Goal: Transaction & Acquisition: Book appointment/travel/reservation

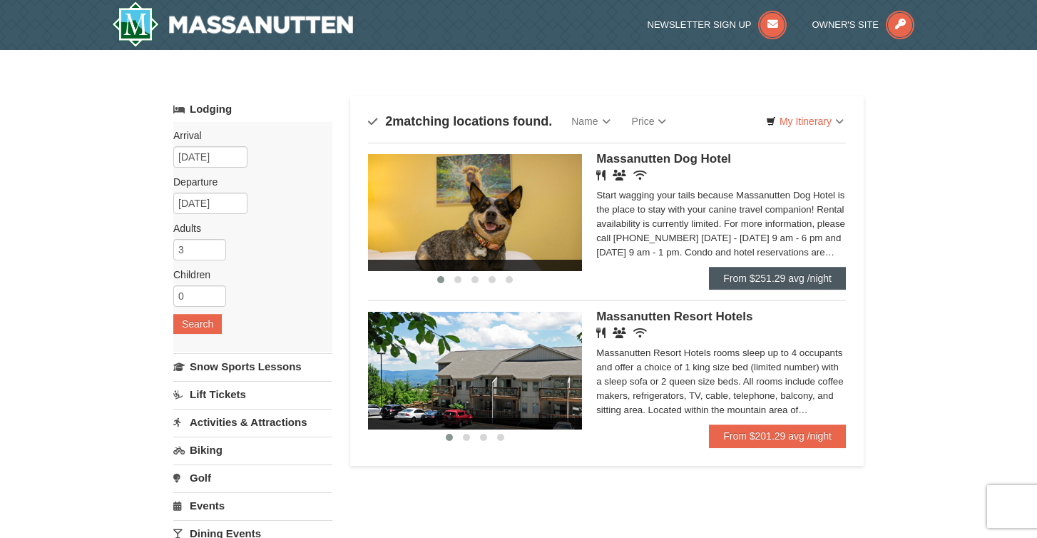
click at [760, 277] on link "From $251.29 avg /night" at bounding box center [777, 278] width 137 height 23
click at [465, 438] on span at bounding box center [466, 437] width 7 height 7
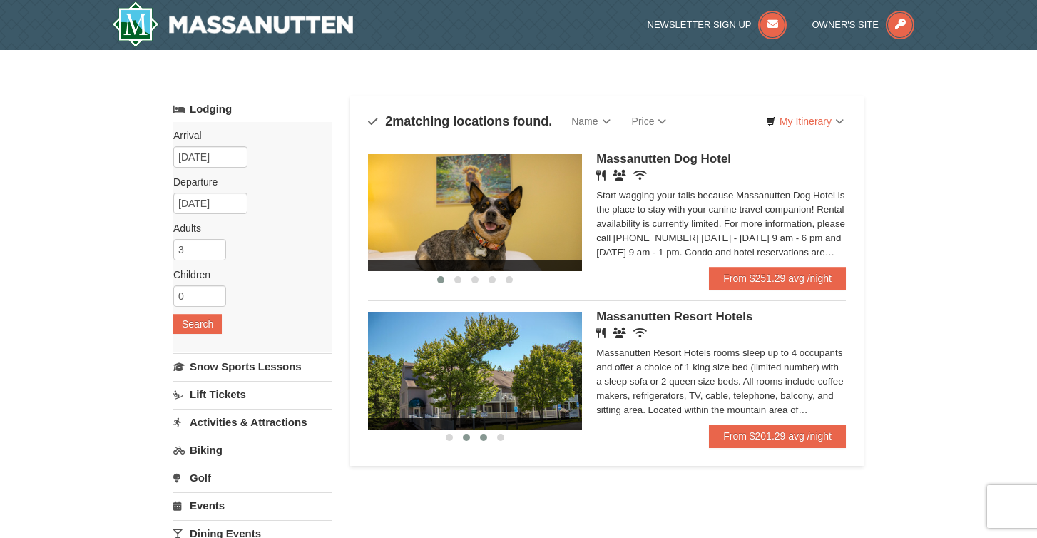
click at [477, 437] on button at bounding box center [483, 437] width 17 height 14
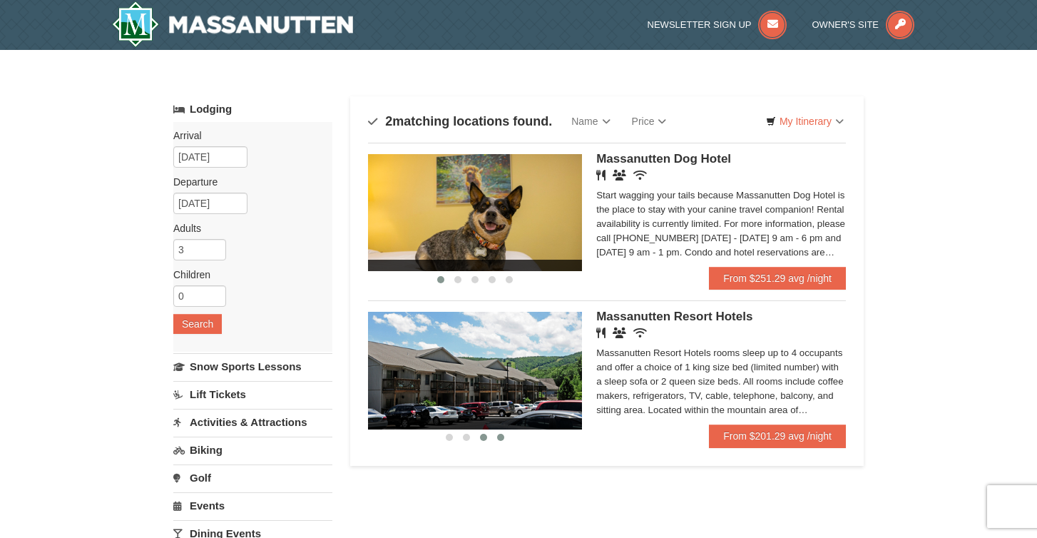
click at [498, 439] on span at bounding box center [500, 437] width 7 height 7
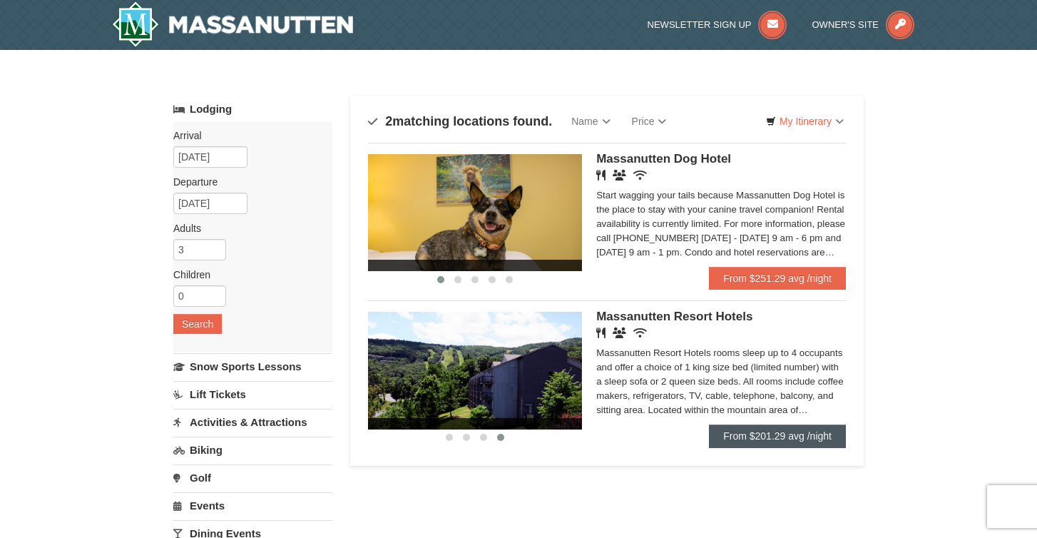
click at [724, 428] on link "From $201.29 avg /night" at bounding box center [777, 436] width 137 height 23
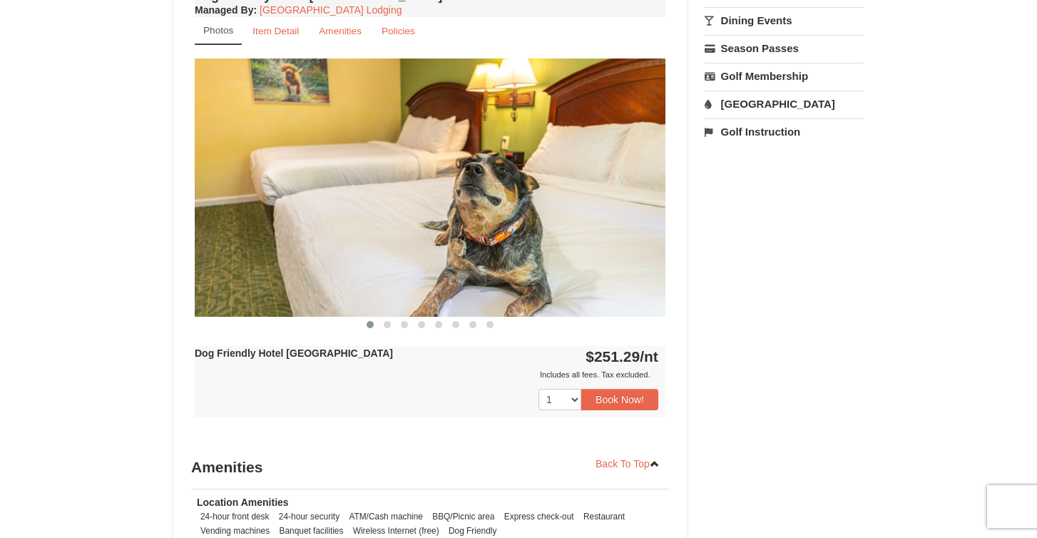
scroll to position [535, 0]
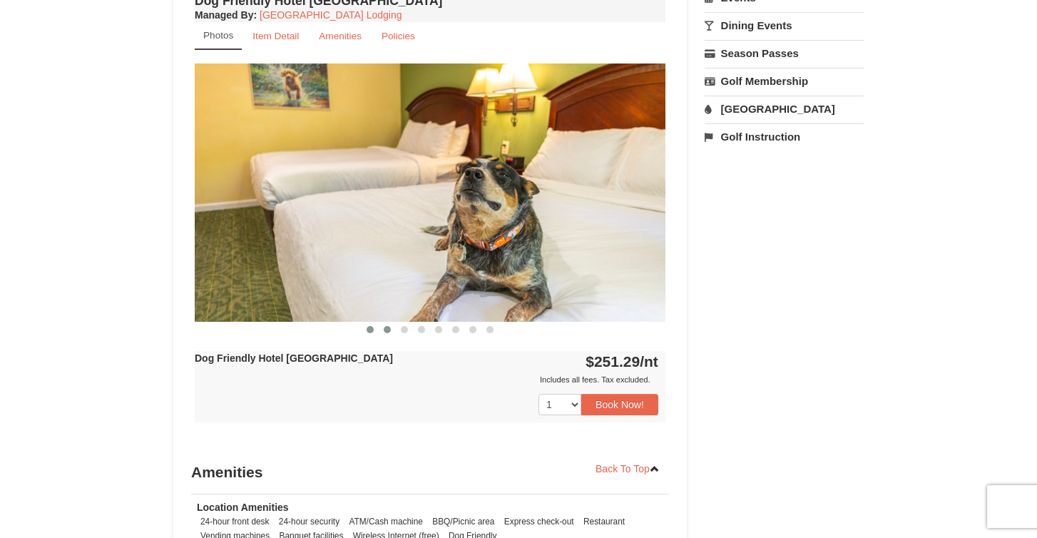
click at [387, 330] on span at bounding box center [387, 329] width 7 height 7
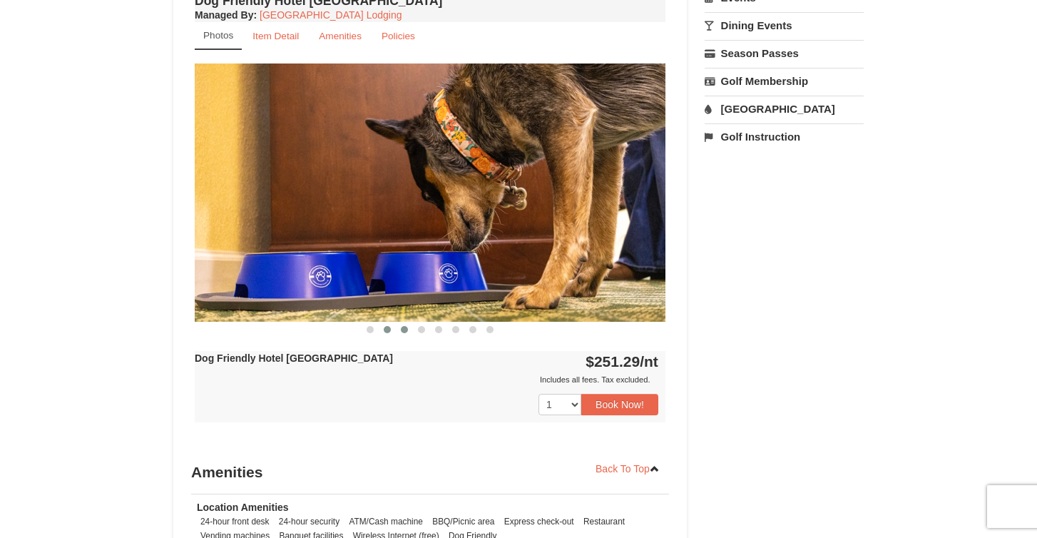
click at [401, 331] on span at bounding box center [404, 329] width 7 height 7
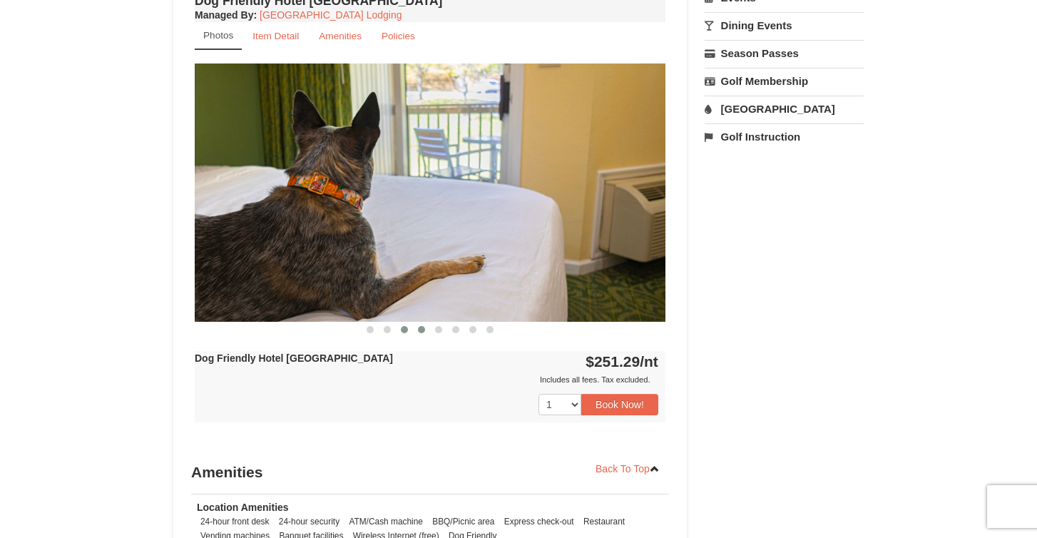
click at [420, 331] on span at bounding box center [421, 329] width 7 height 7
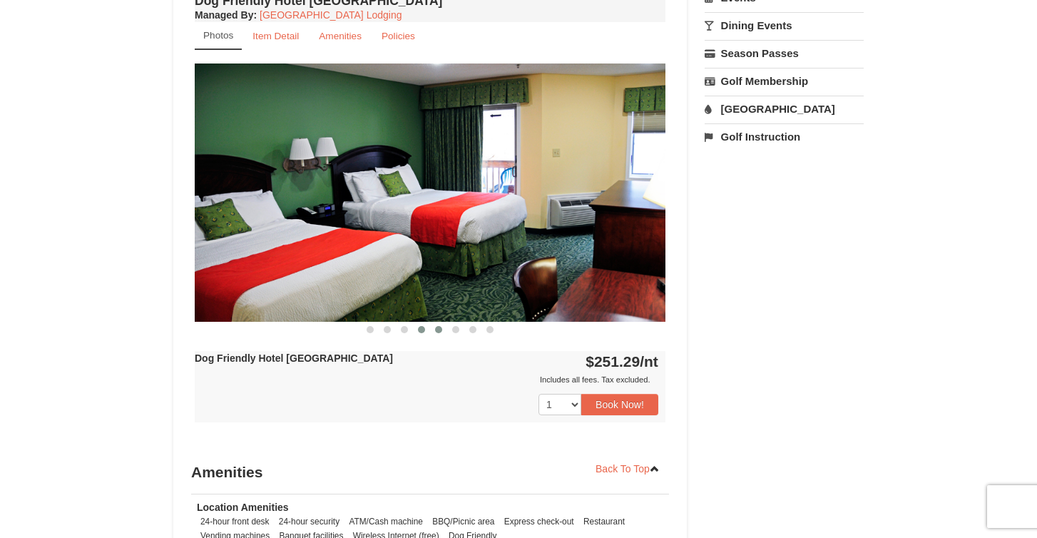
click at [439, 333] on span at bounding box center [438, 329] width 7 height 7
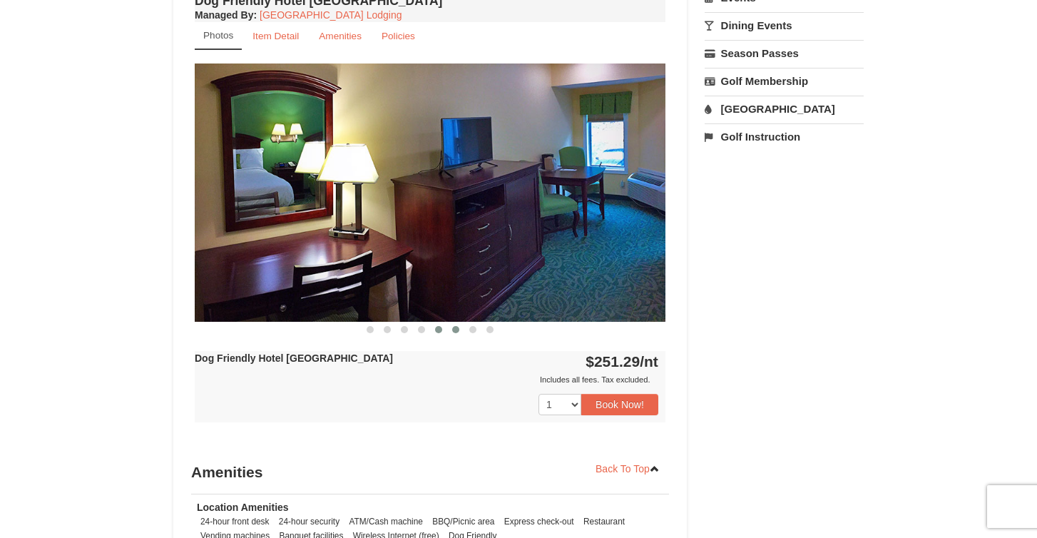
click at [459, 333] on button at bounding box center [455, 329] width 17 height 14
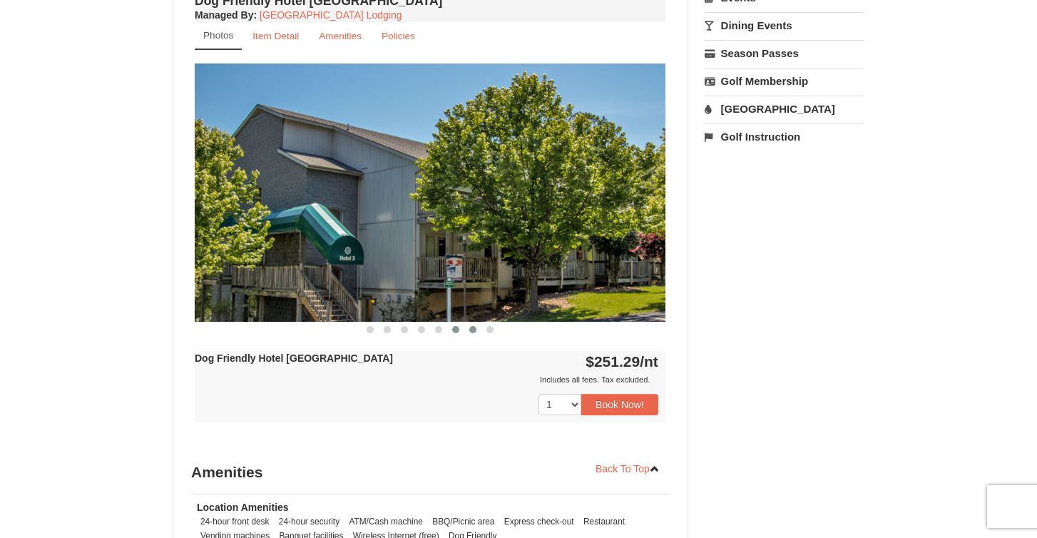
click at [475, 332] on span at bounding box center [472, 329] width 7 height 7
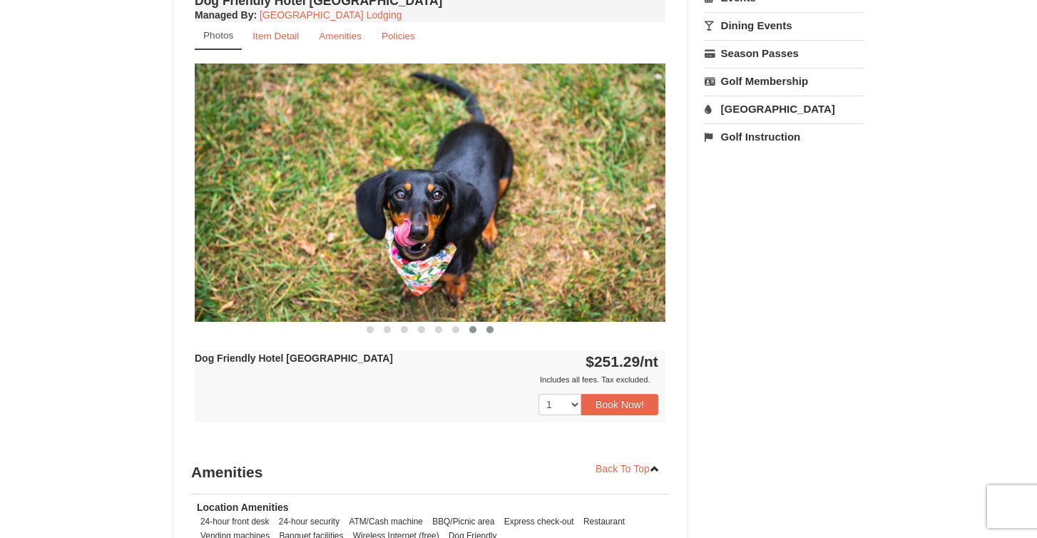
click at [489, 332] on span at bounding box center [490, 329] width 7 height 7
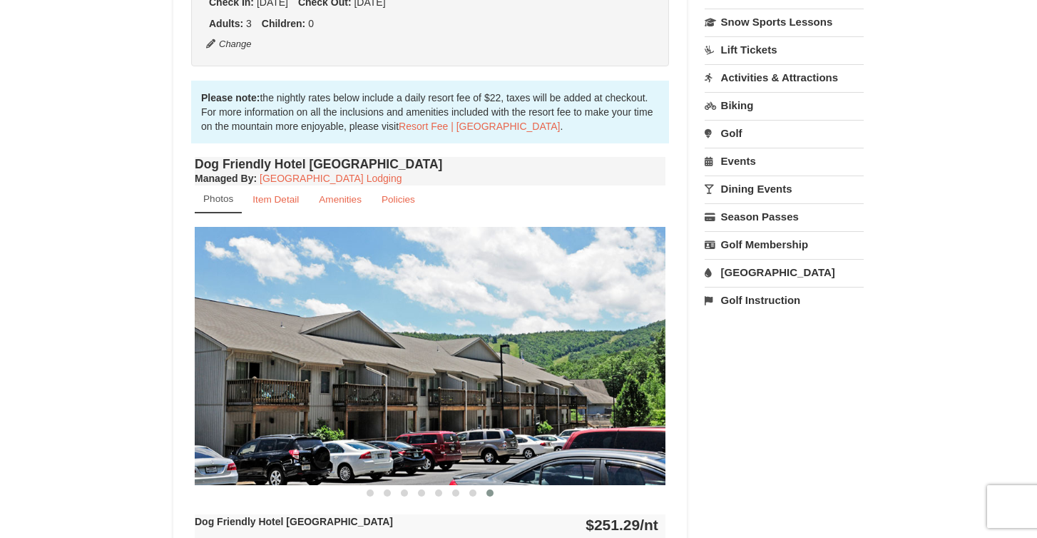
scroll to position [358, 0]
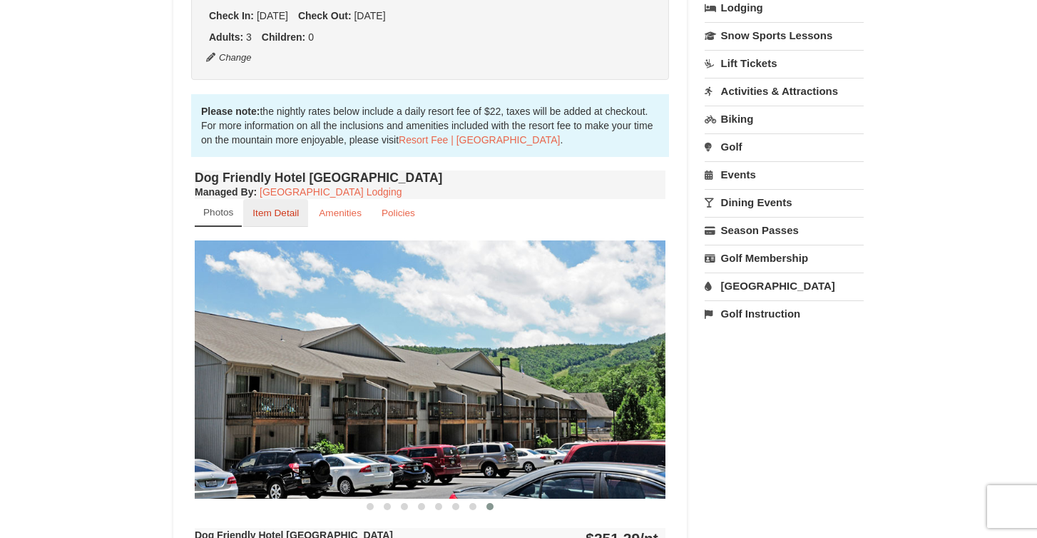
click at [294, 216] on small "Item Detail" at bounding box center [276, 213] width 46 height 11
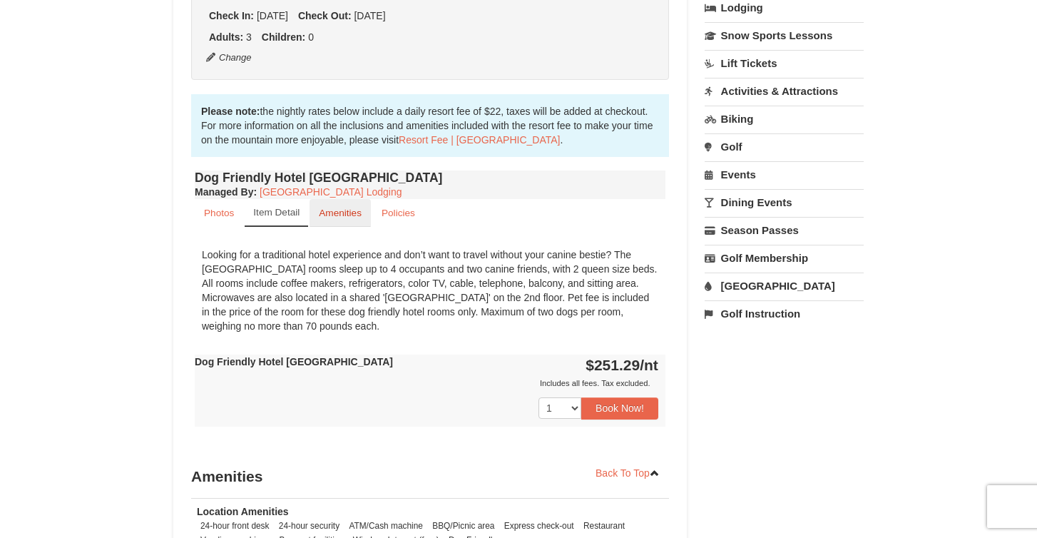
click at [323, 216] on small "Amenities" at bounding box center [340, 213] width 43 height 11
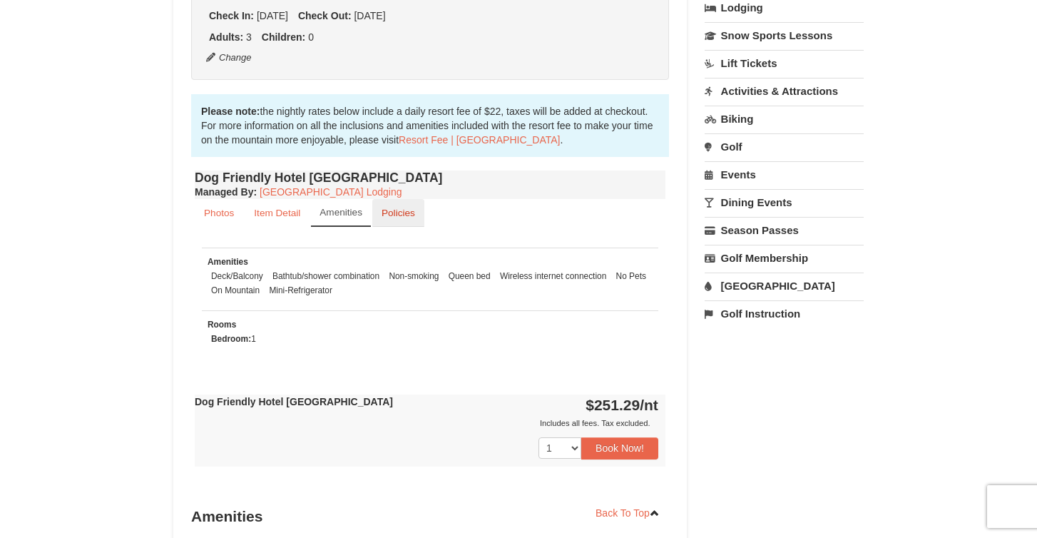
click at [384, 216] on small "Policies" at bounding box center [399, 213] width 34 height 11
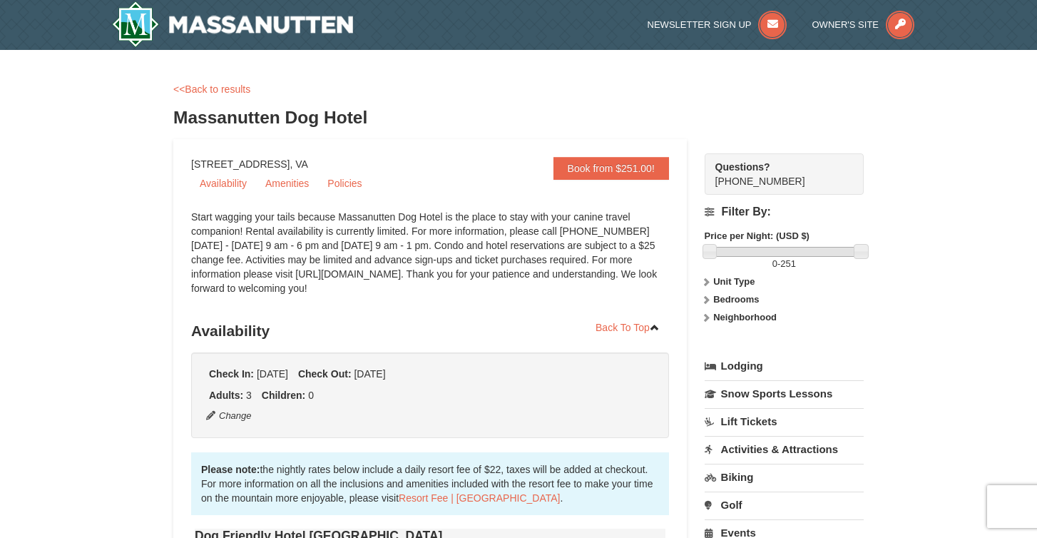
scroll to position [0, 0]
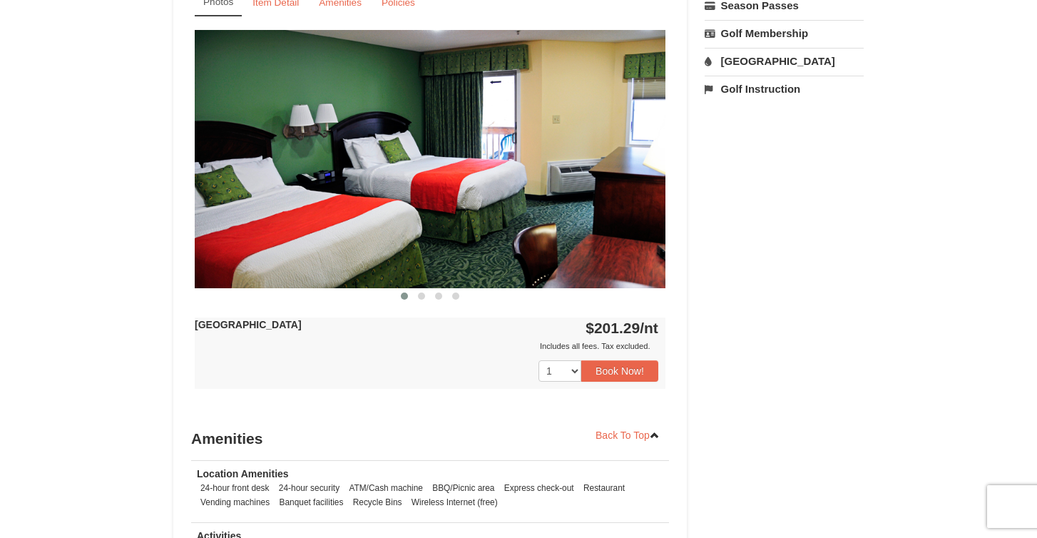
scroll to position [582, 0]
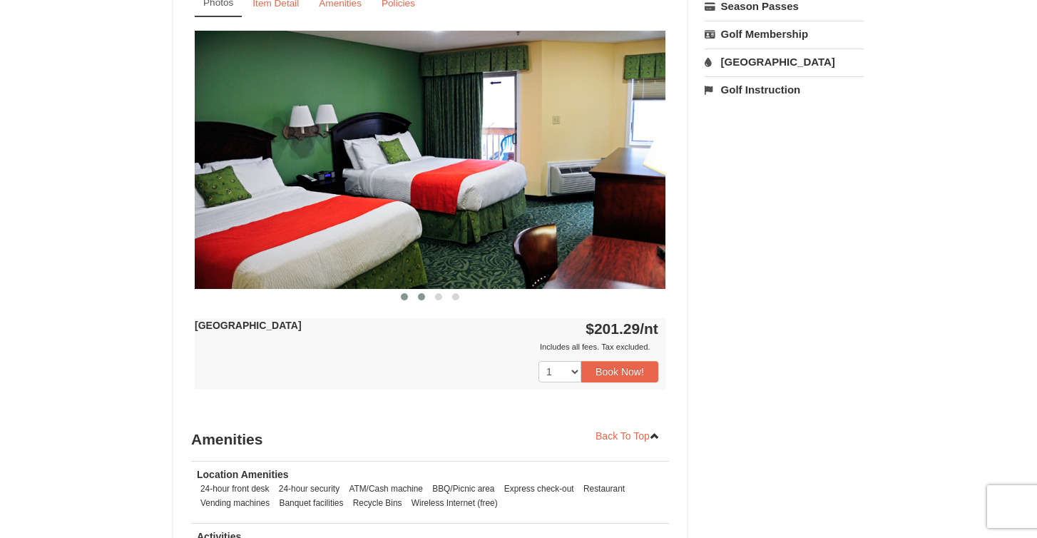
click at [420, 298] on span at bounding box center [421, 296] width 7 height 7
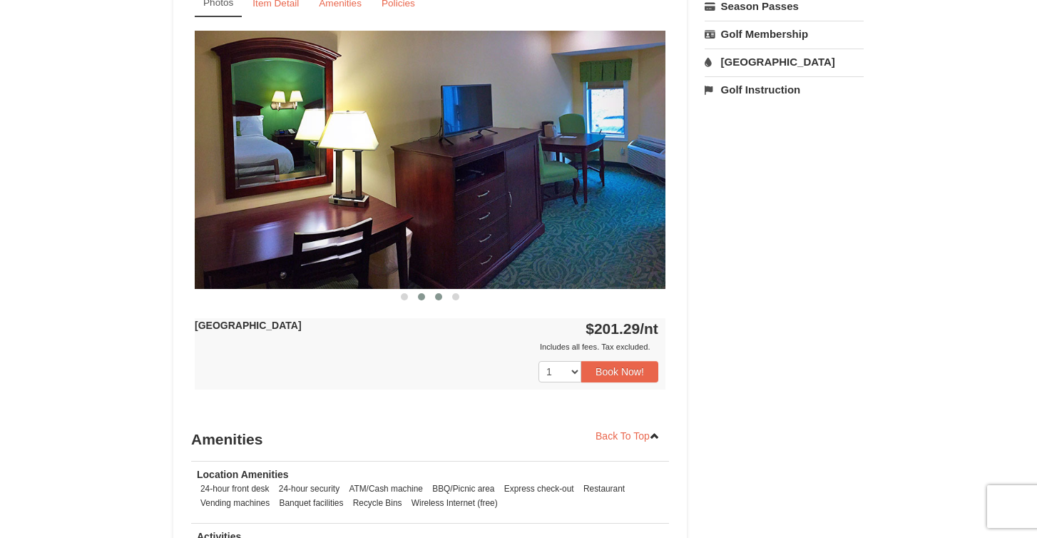
click at [435, 299] on span at bounding box center [438, 296] width 7 height 7
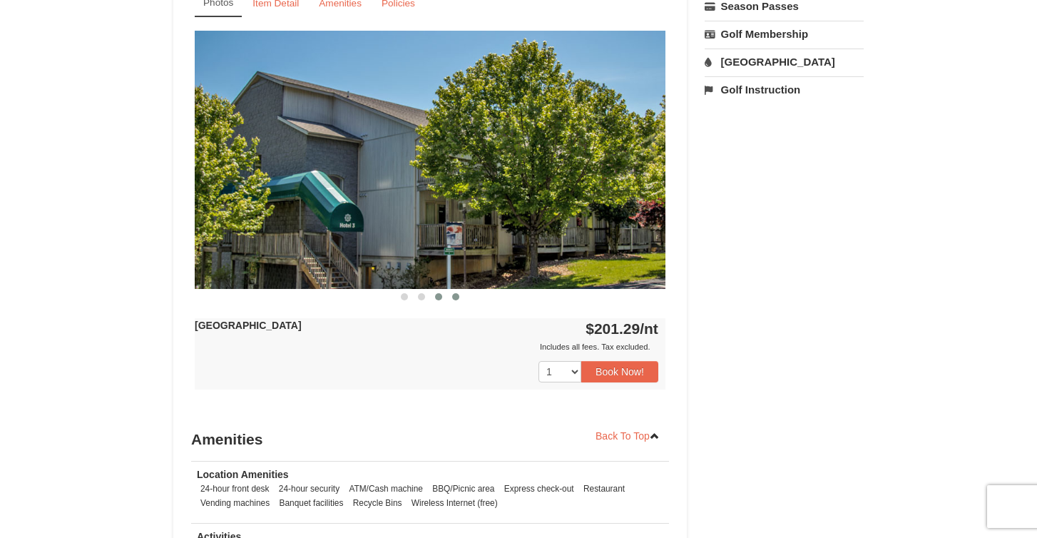
click at [455, 299] on span at bounding box center [455, 296] width 7 height 7
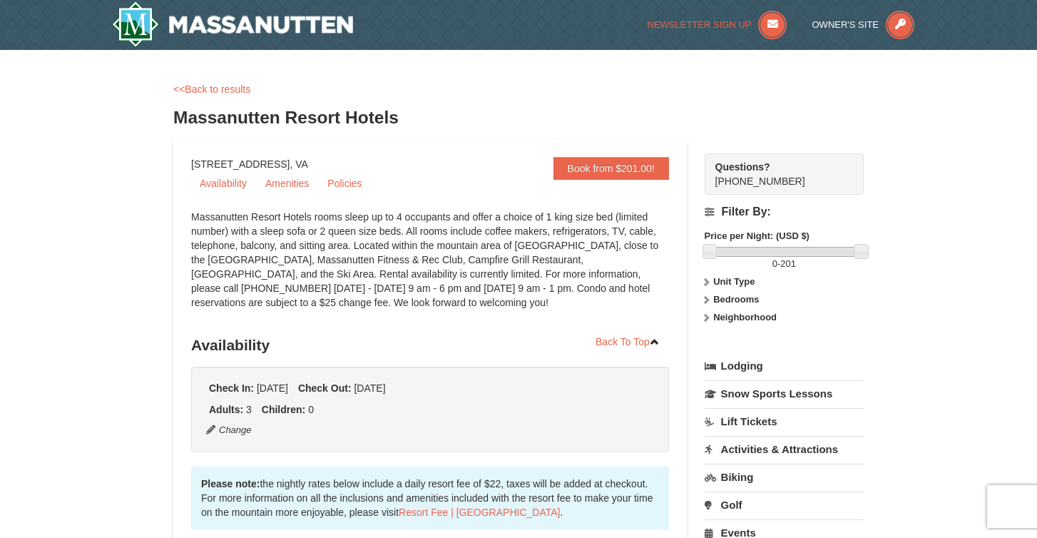
scroll to position [0, 0]
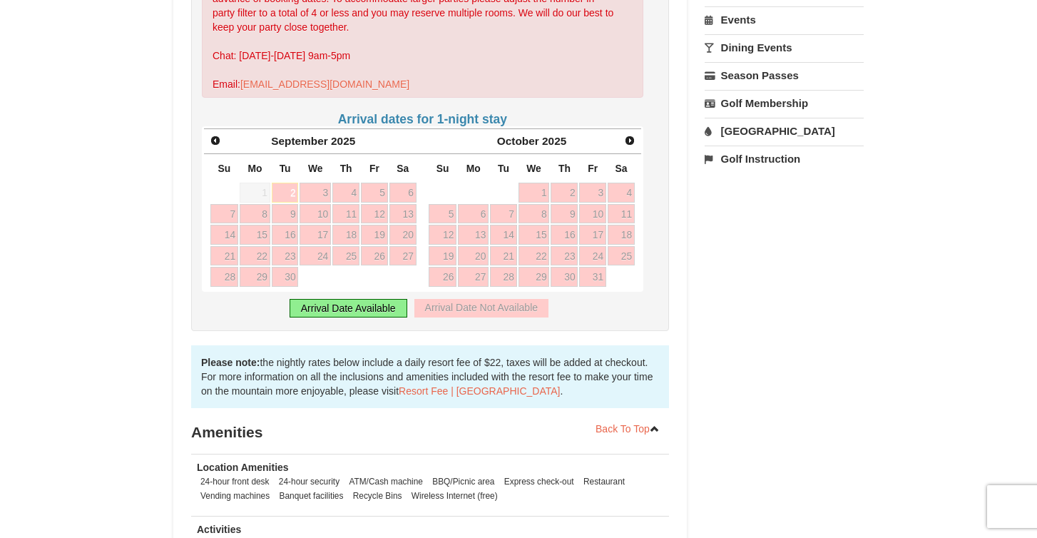
scroll to position [499, 0]
click at [627, 135] on span "Next" at bounding box center [629, 140] width 11 height 11
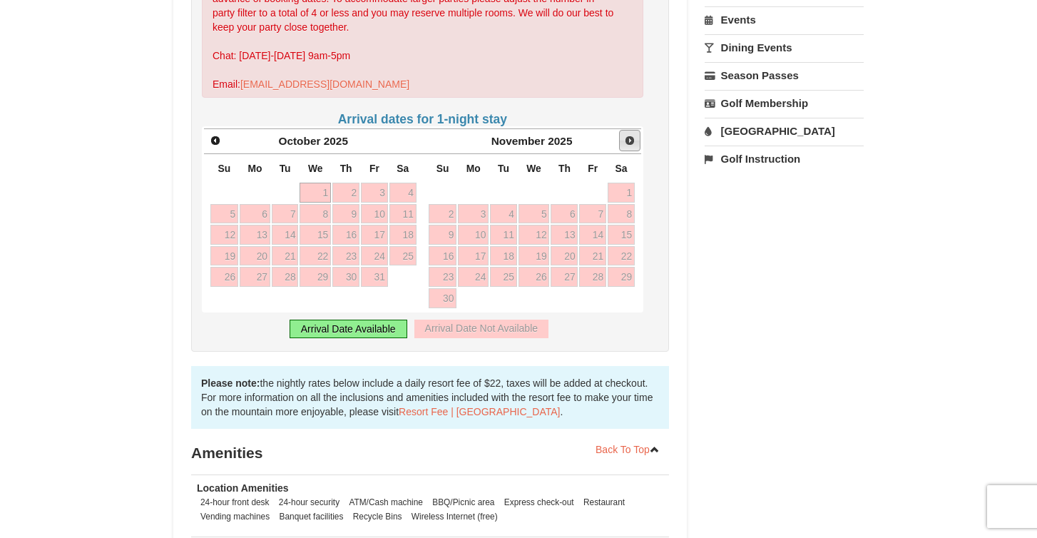
click at [627, 135] on span "Next" at bounding box center [629, 140] width 11 height 11
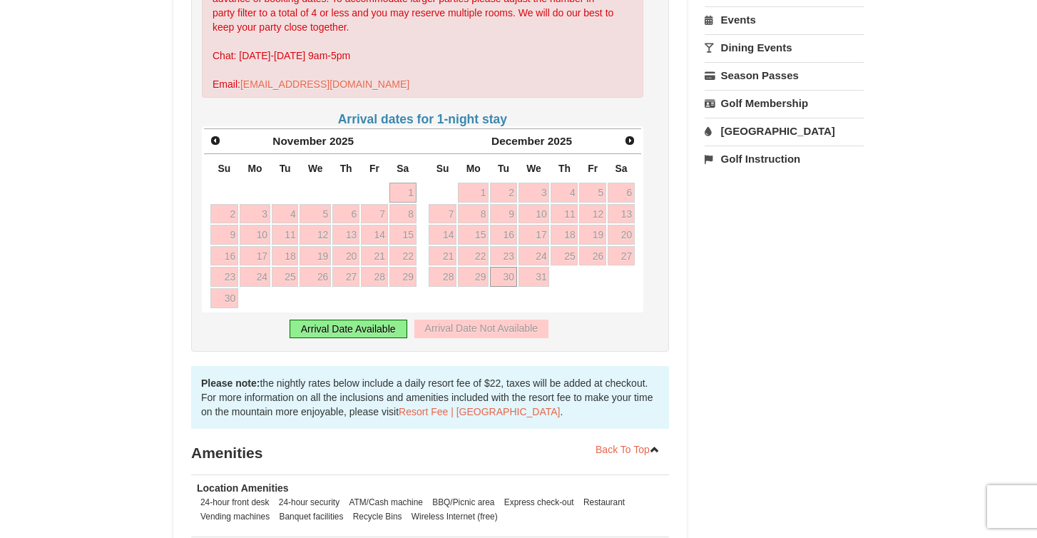
click at [496, 267] on link "30" at bounding box center [503, 277] width 27 height 20
type input "12/30/2025"
click at [622, 130] on link "Next" at bounding box center [629, 140] width 21 height 21
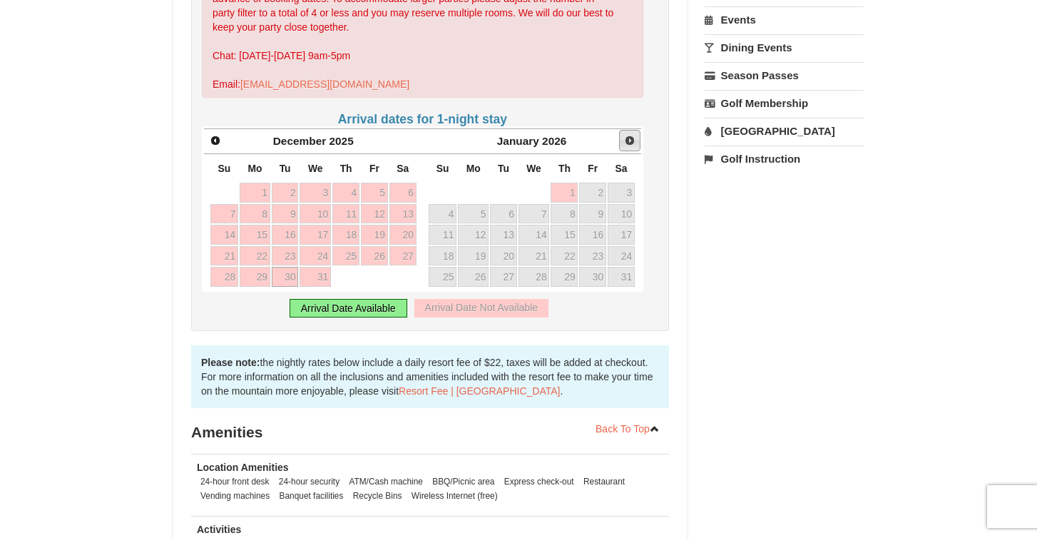
click at [630, 135] on span "Next" at bounding box center [629, 140] width 11 height 11
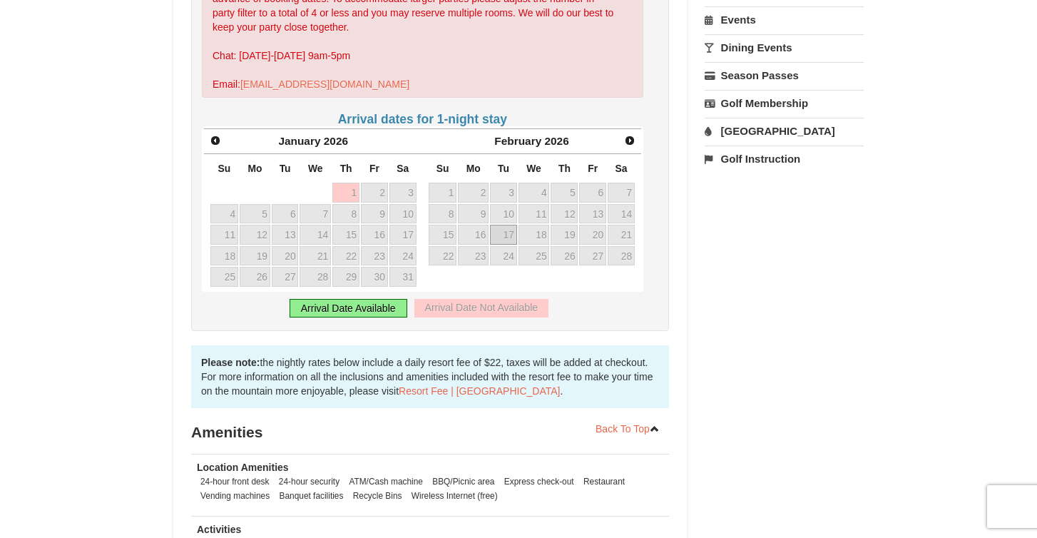
click at [513, 225] on link "17" at bounding box center [503, 235] width 27 height 20
click at [527, 225] on link "18" at bounding box center [534, 235] width 31 height 20
type input "[DATE]"
click at [624, 135] on span "Next" at bounding box center [629, 140] width 11 height 11
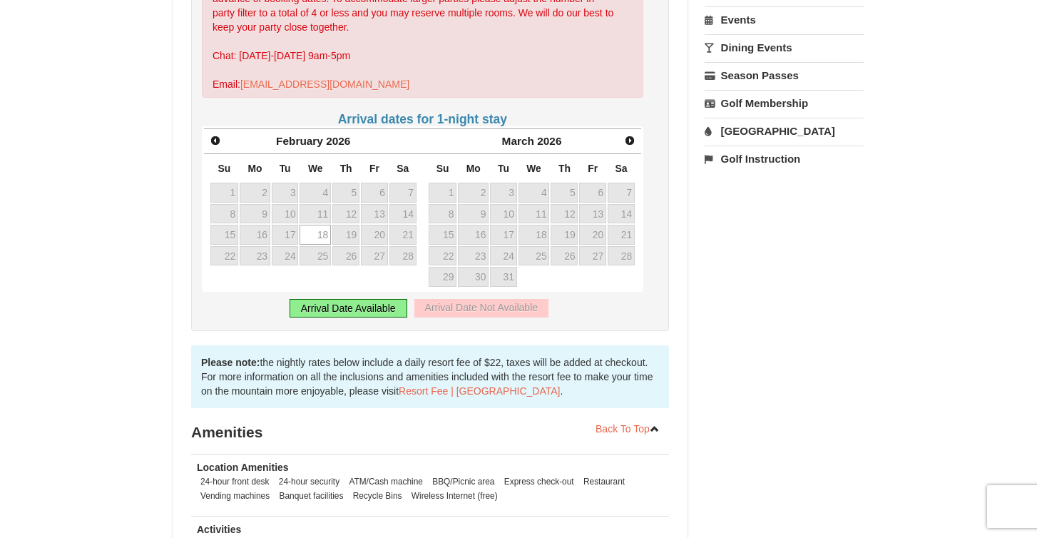
click at [624, 135] on span "Next" at bounding box center [629, 140] width 11 height 11
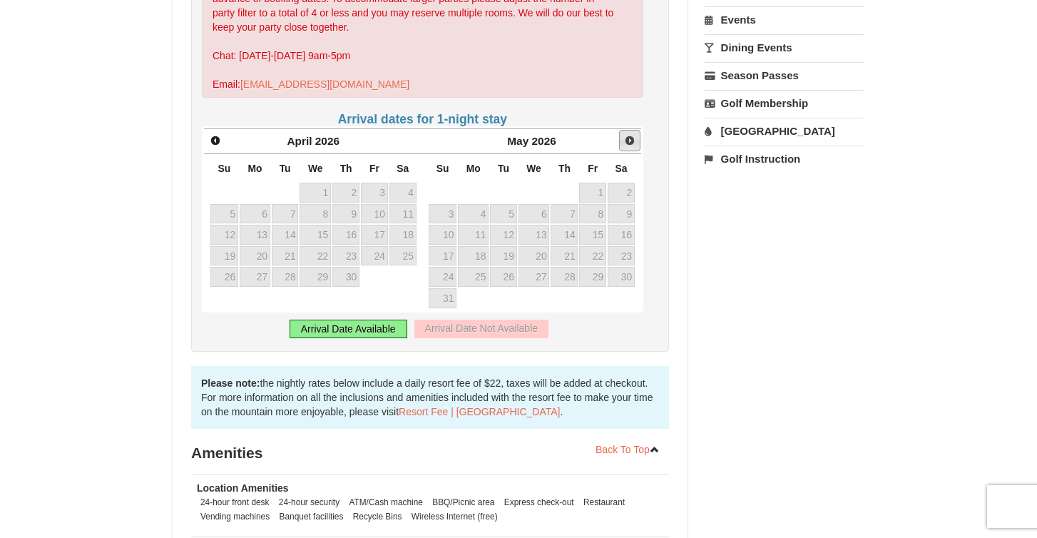
click at [624, 135] on span "Next" at bounding box center [629, 140] width 11 height 11
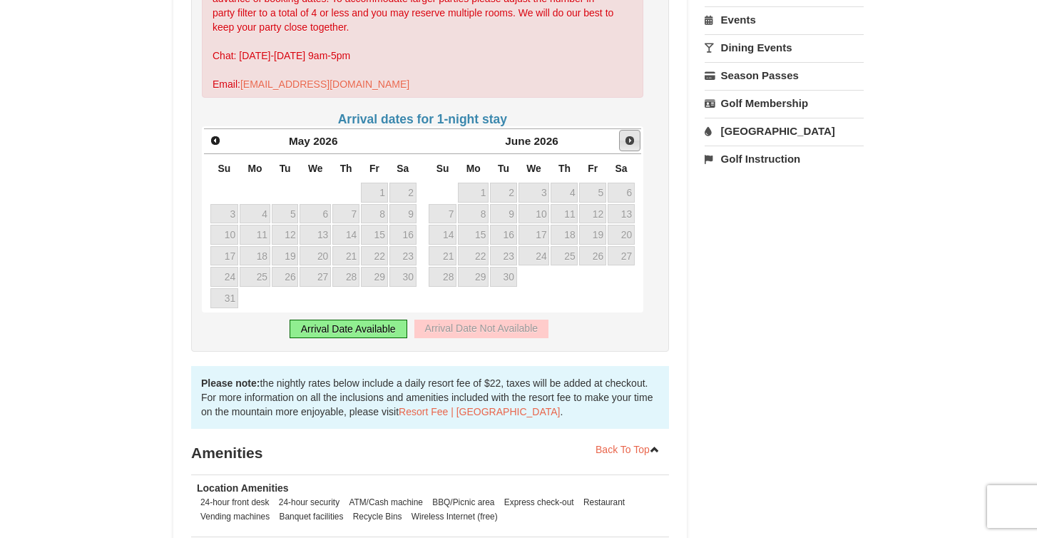
click at [624, 135] on span "Next" at bounding box center [629, 140] width 11 height 11
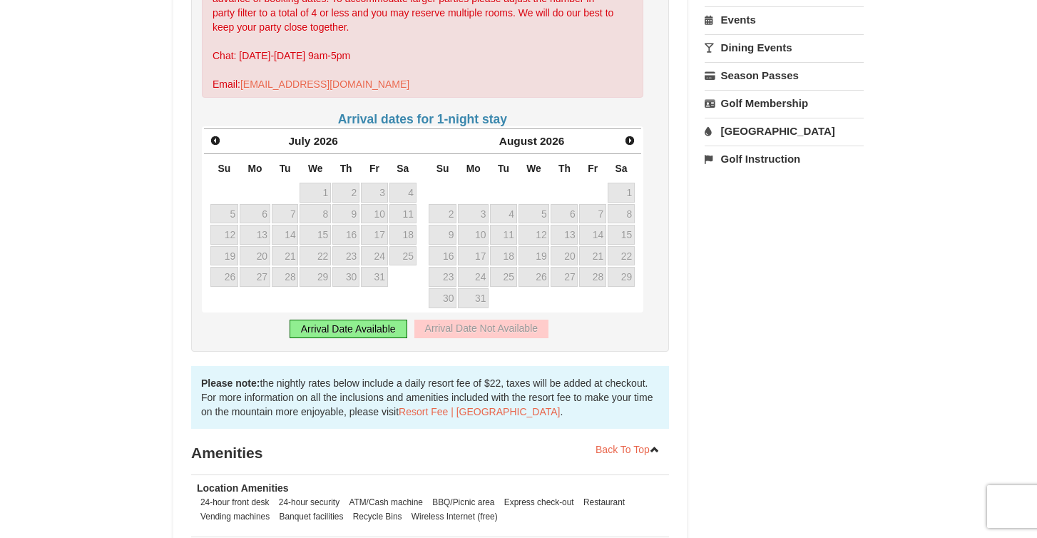
click at [624, 135] on span "Next" at bounding box center [629, 140] width 11 height 11
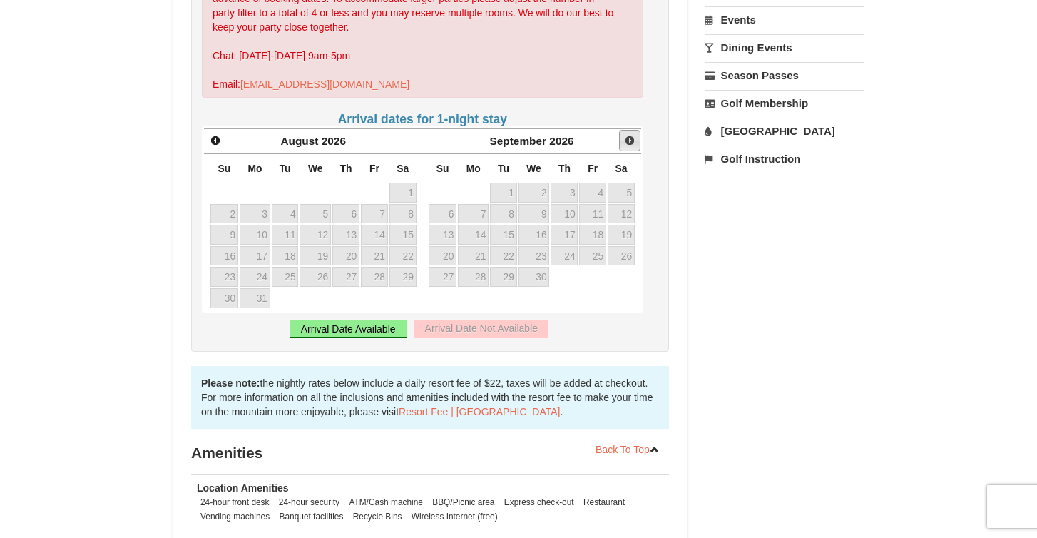
click at [624, 135] on span "Next" at bounding box center [629, 140] width 11 height 11
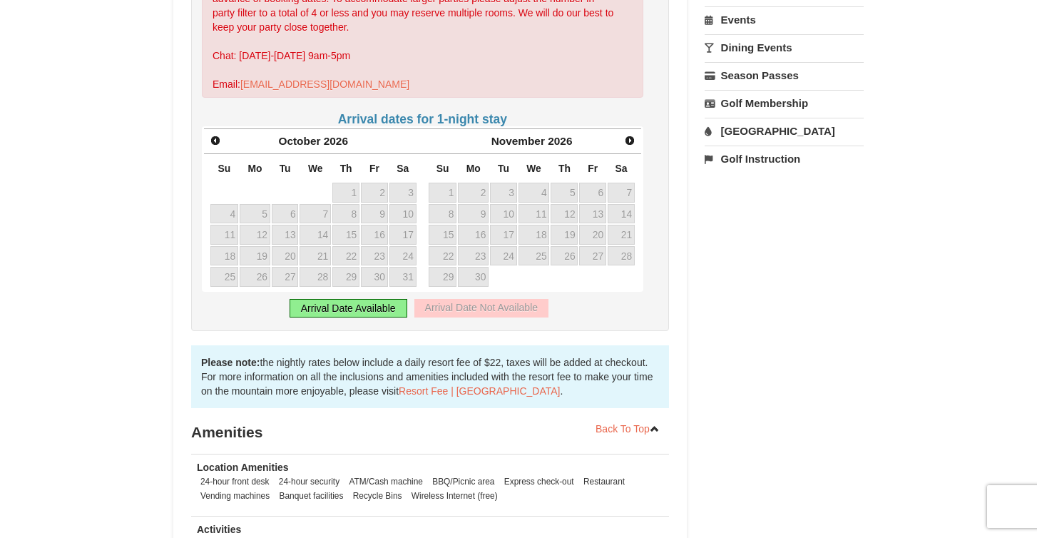
click at [624, 135] on span "Next" at bounding box center [629, 140] width 11 height 11
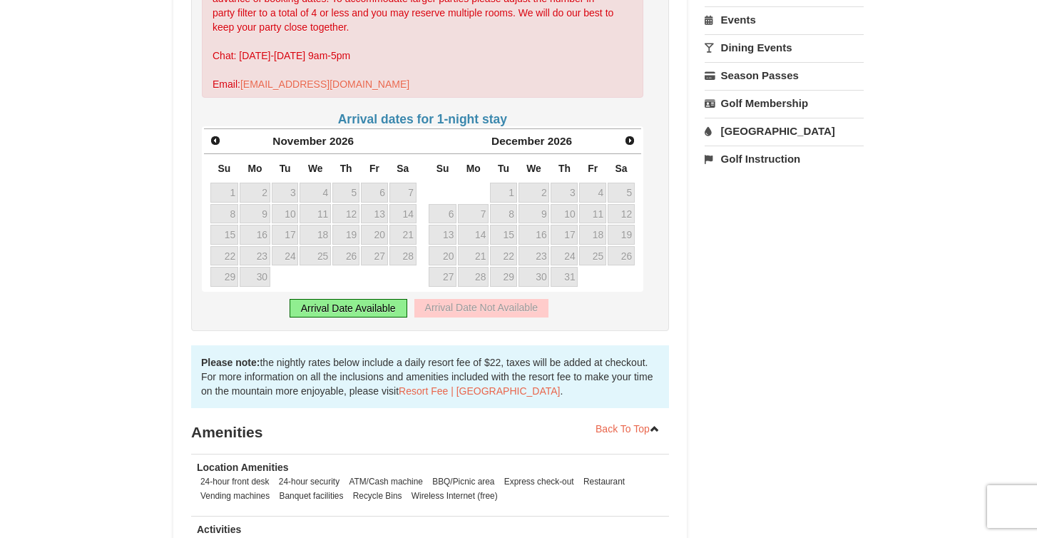
click at [624, 135] on span "Next" at bounding box center [629, 140] width 11 height 11
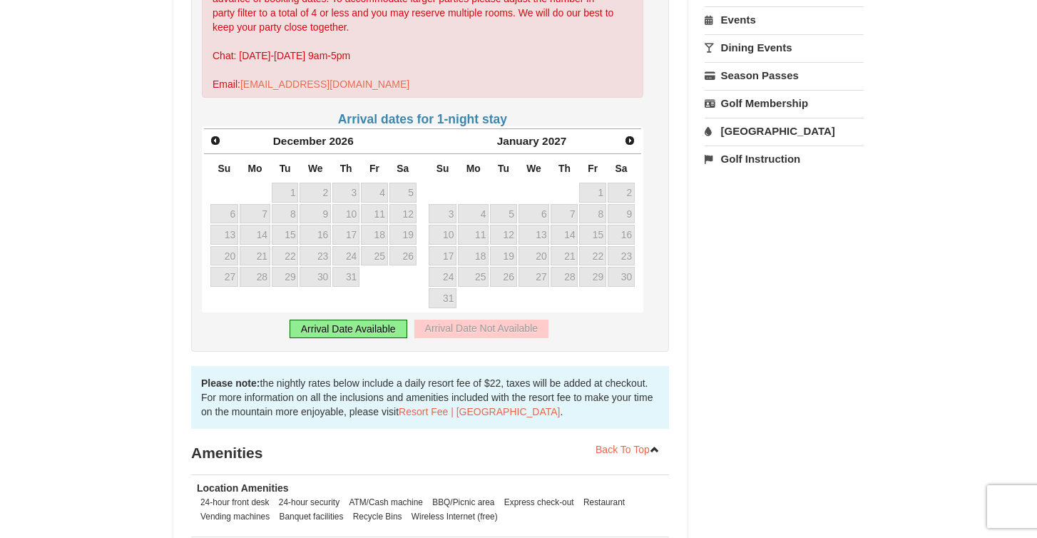
click at [624, 135] on span "Next" at bounding box center [629, 140] width 11 height 11
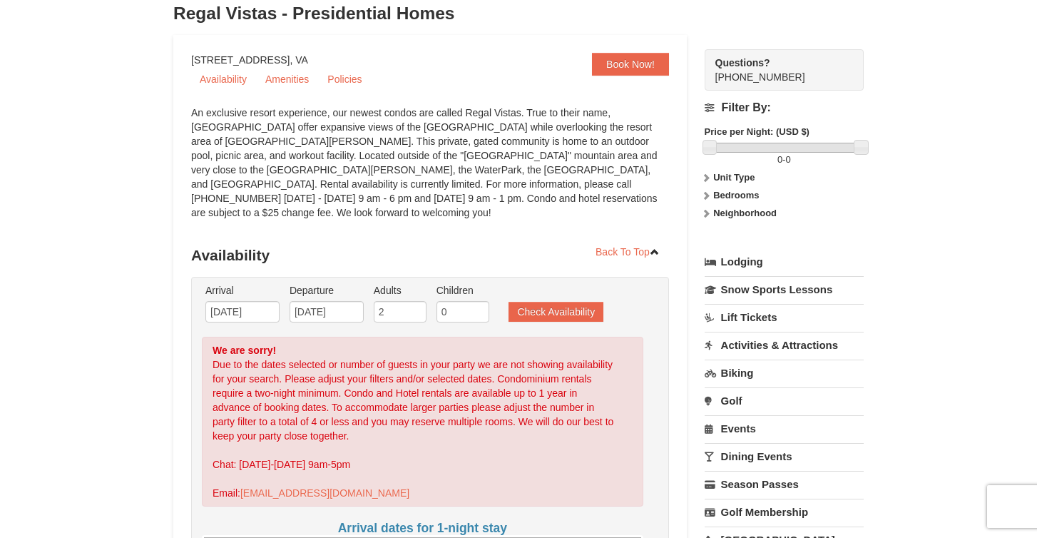
scroll to position [92, 0]
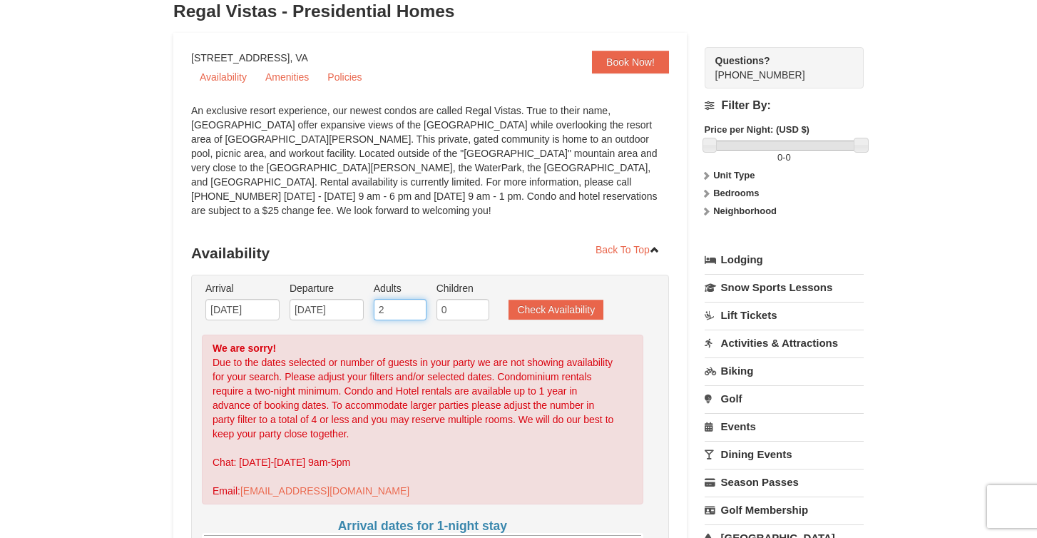
click at [410, 299] on input "2" at bounding box center [400, 309] width 53 height 21
type input "4"
click at [539, 300] on button "Check Availability" at bounding box center [556, 310] width 95 height 20
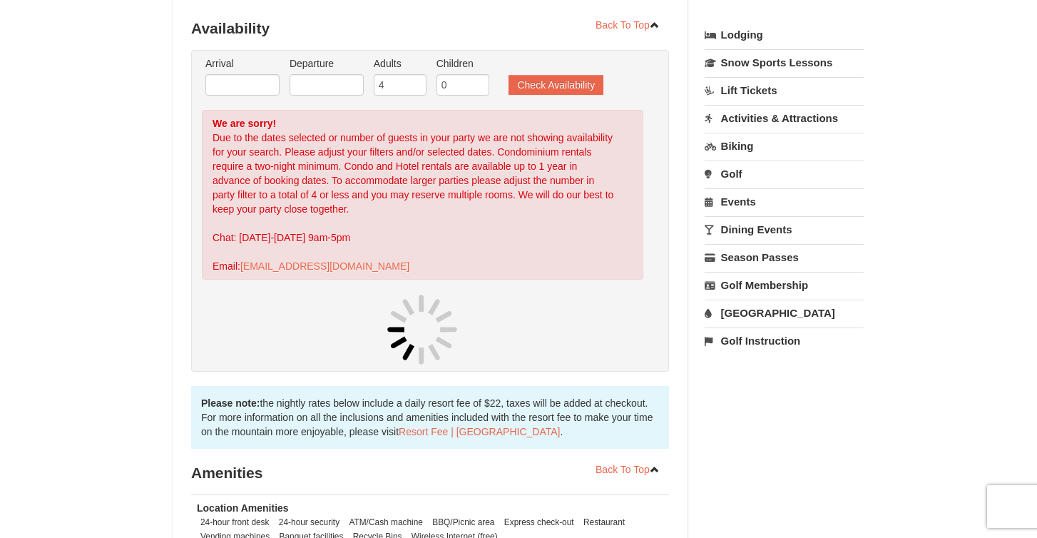
scroll to position [348, 0]
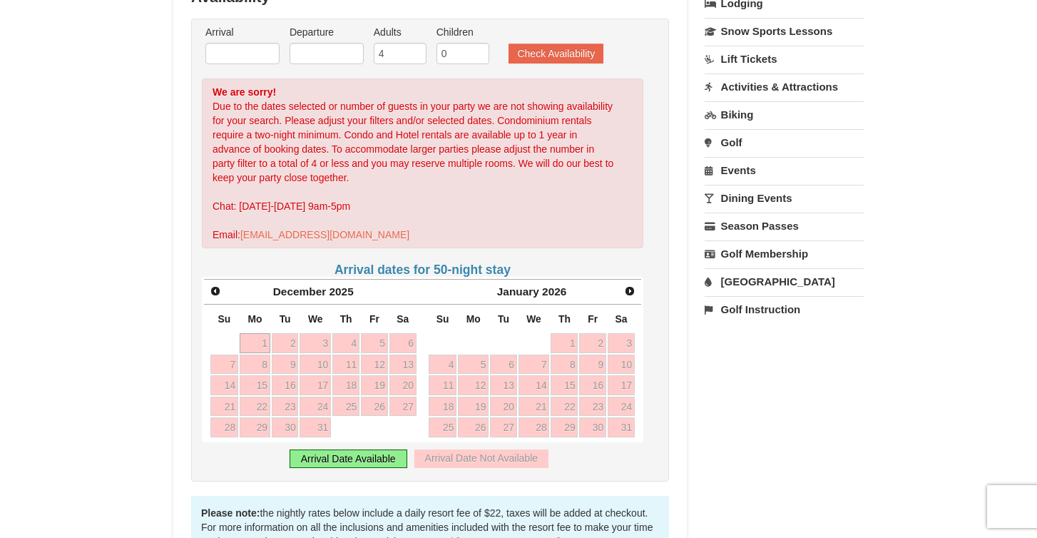
click at [367, 449] on div "Arrival Date Available" at bounding box center [349, 458] width 118 height 19
click at [212, 285] on span "Prev" at bounding box center [215, 290] width 11 height 11
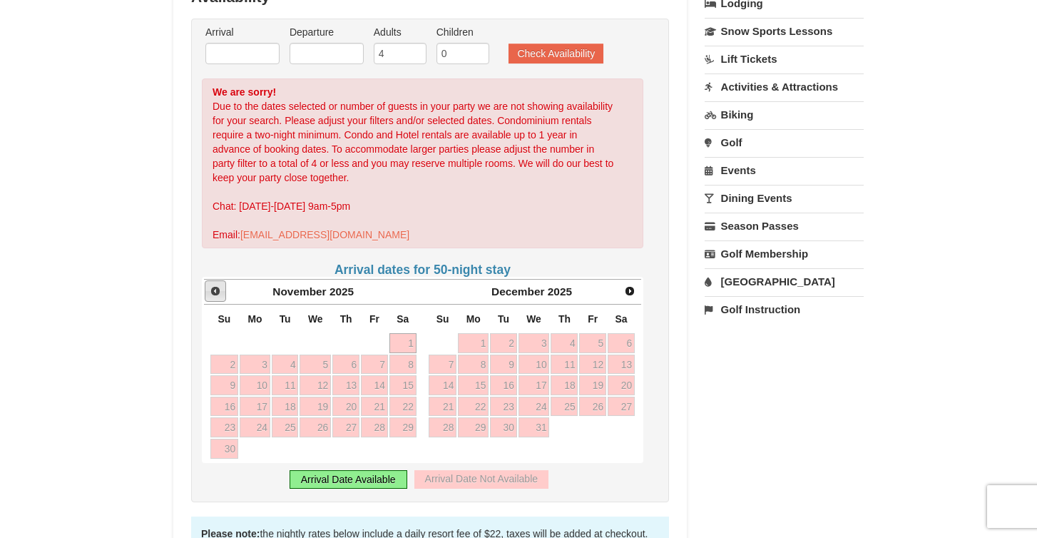
click at [212, 285] on span "Prev" at bounding box center [215, 290] width 11 height 11
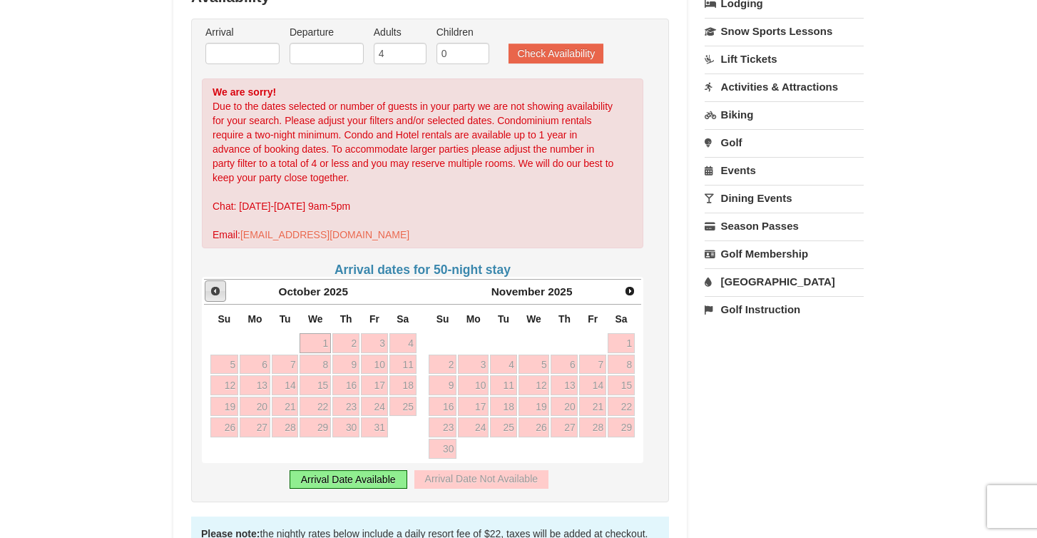
click at [212, 285] on span "Prev" at bounding box center [215, 290] width 11 height 11
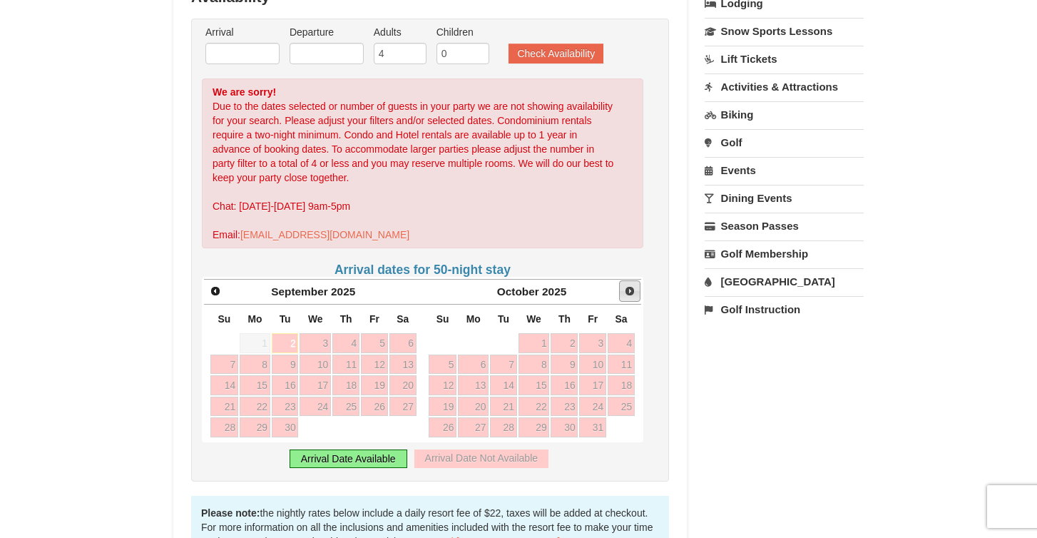
click at [621, 280] on link "Next" at bounding box center [629, 290] width 21 height 21
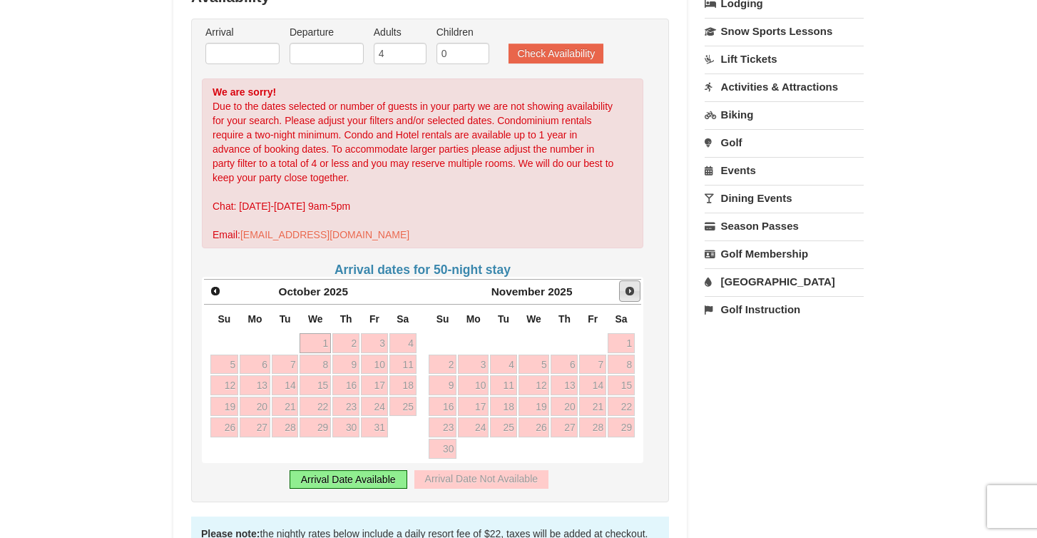
click at [621, 280] on link "Next" at bounding box center [629, 290] width 21 height 21
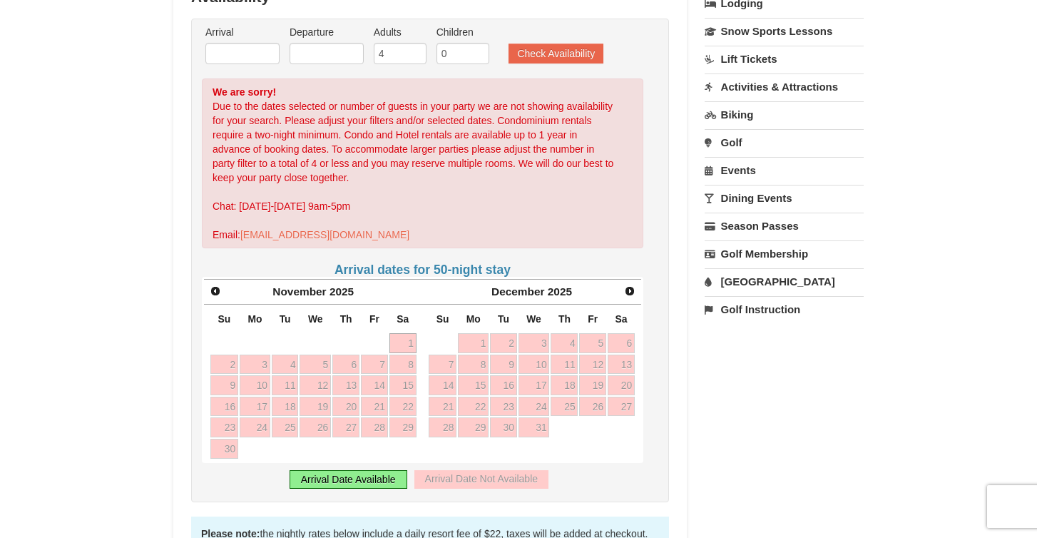
click at [621, 281] on link "Next" at bounding box center [630, 291] width 20 height 20
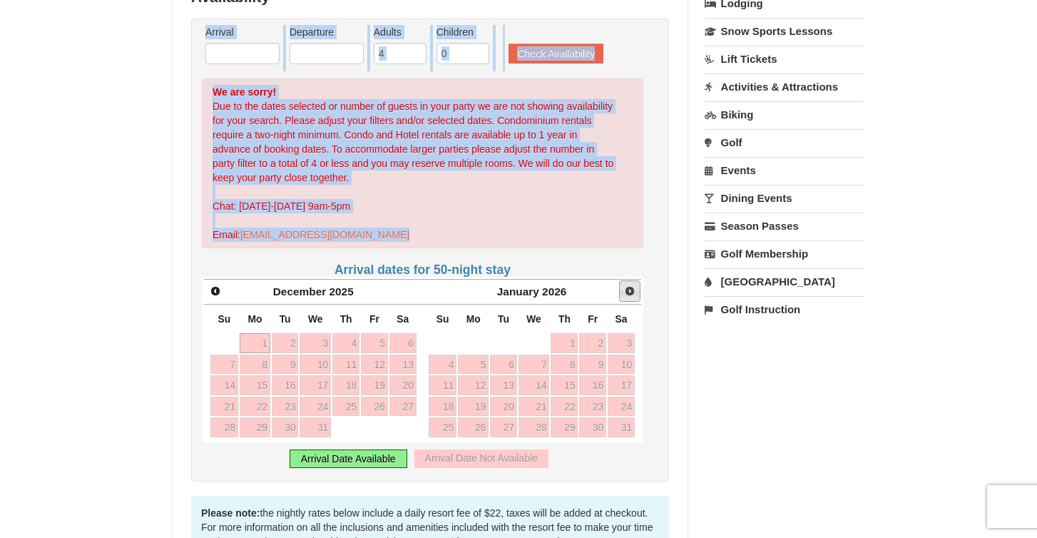
click at [621, 280] on link "Next" at bounding box center [629, 290] width 21 height 21
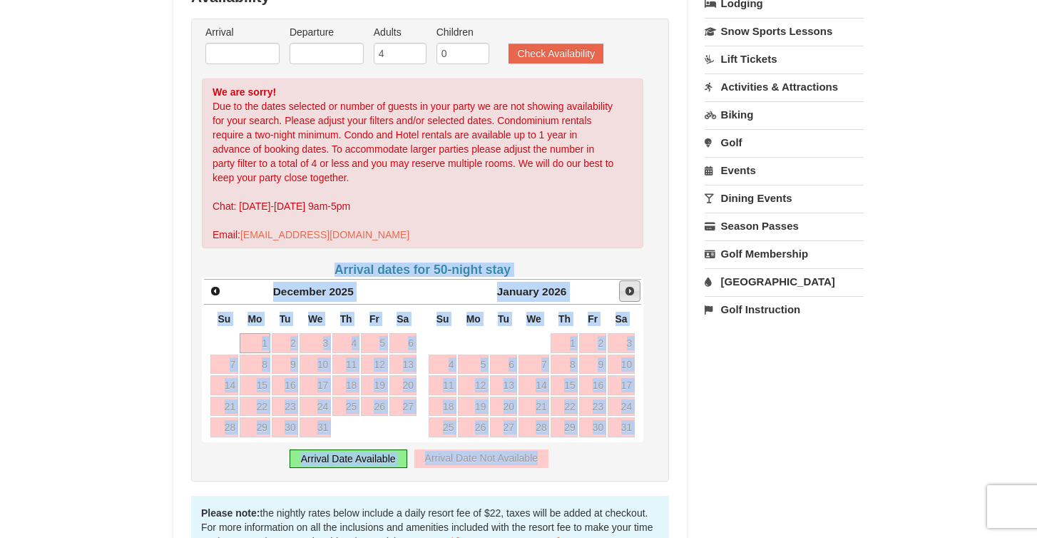
click at [0, 0] on div at bounding box center [0, 0] width 0 height 0
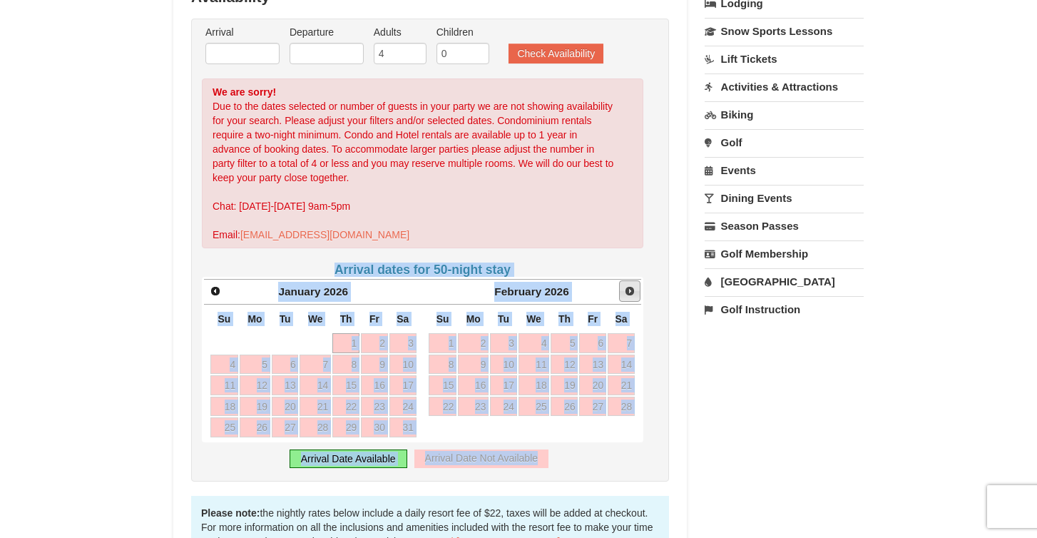
click at [619, 280] on link "Next" at bounding box center [629, 290] width 21 height 21
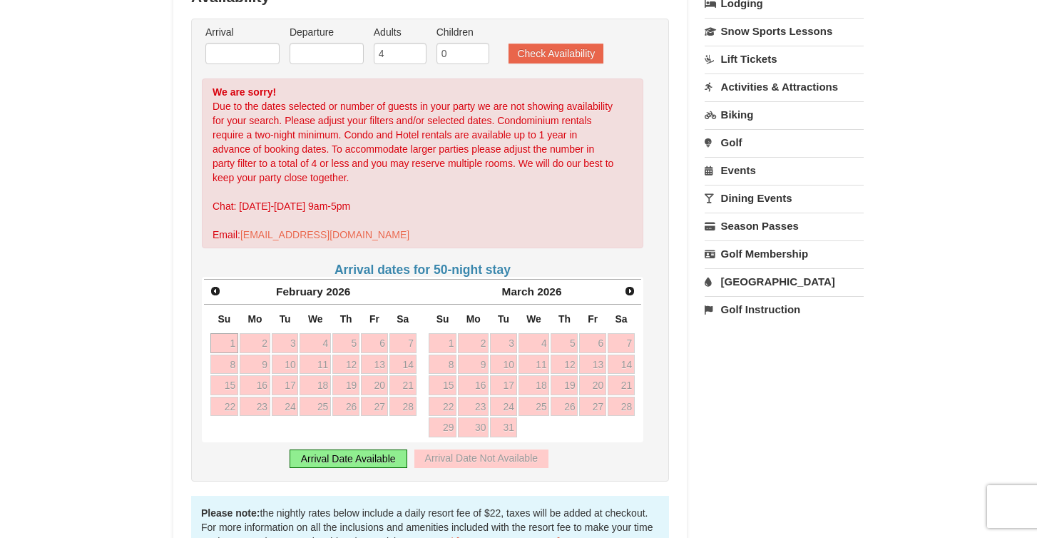
click at [597, 246] on div "Arrival Please format dates MM/DD/YYYY Please format dates MM/DD/YYYY Departure…" at bounding box center [430, 250] width 478 height 463
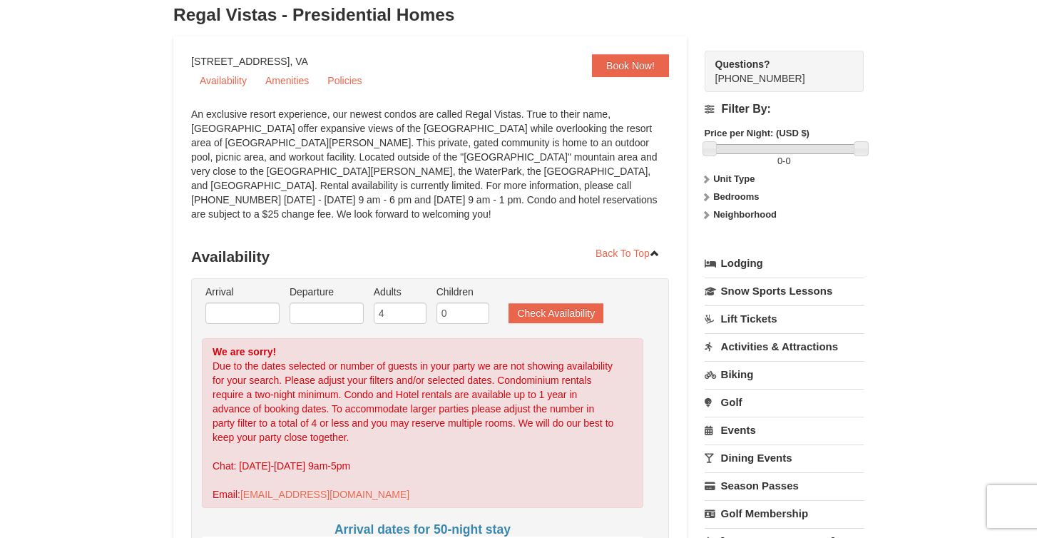
scroll to position [18, 0]
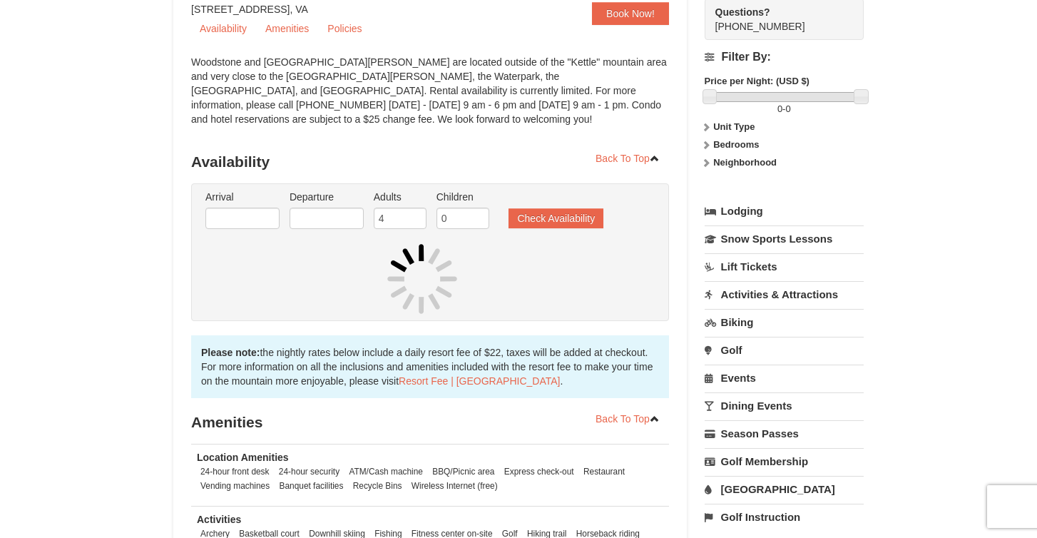
scroll to position [146, 0]
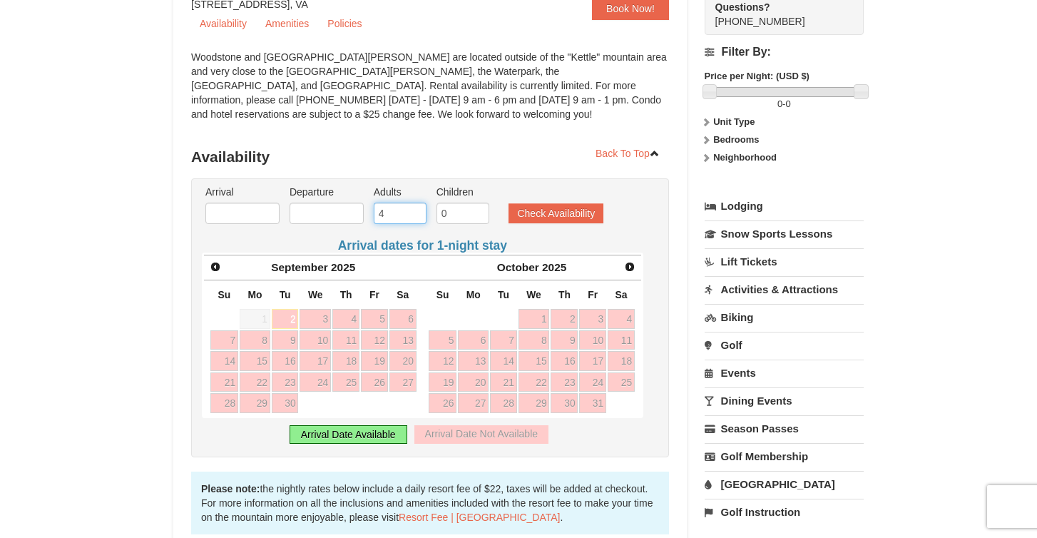
click at [400, 216] on input "4" at bounding box center [400, 213] width 53 height 21
type input "3"
click at [537, 210] on button "Check Availability" at bounding box center [556, 213] width 95 height 20
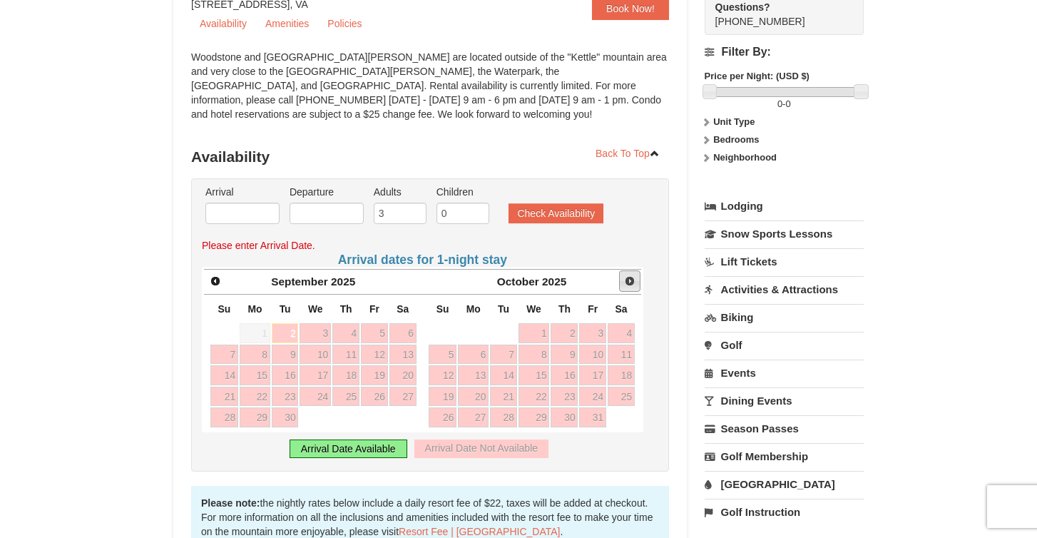
click at [628, 281] on span "Next" at bounding box center [629, 280] width 11 height 11
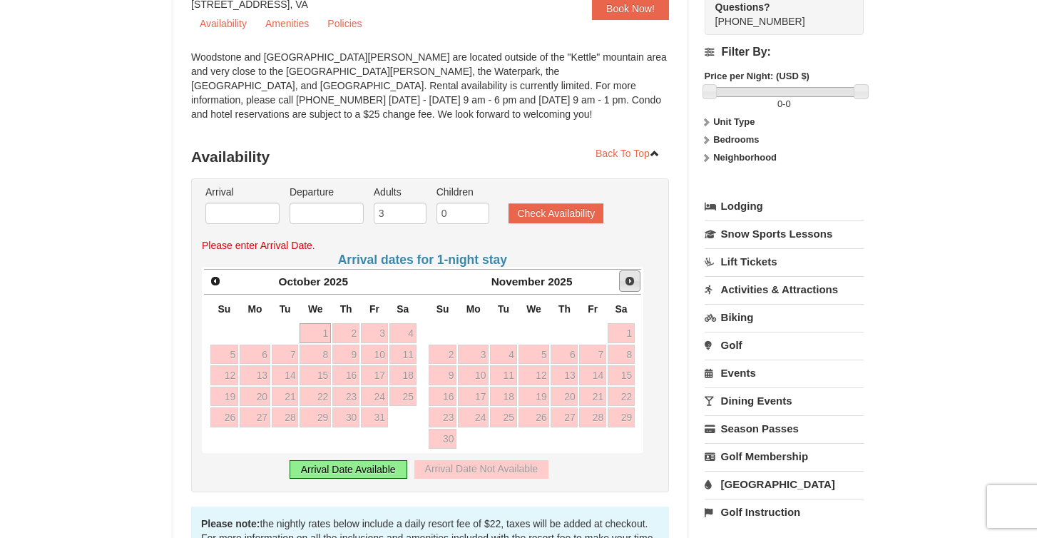
click at [628, 281] on span "Next" at bounding box center [629, 280] width 11 height 11
